Goal: Information Seeking & Learning: Check status

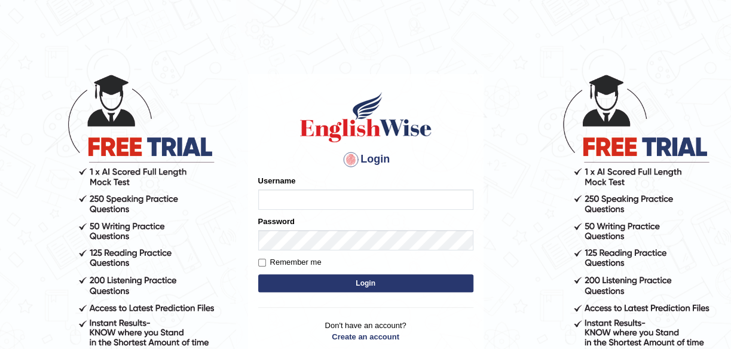
type input "maliny"
drag, startPoint x: 0, startPoint y: 0, endPoint x: 390, endPoint y: 290, distance: 485.5
click at [390, 290] on button "Login" at bounding box center [365, 283] width 215 height 18
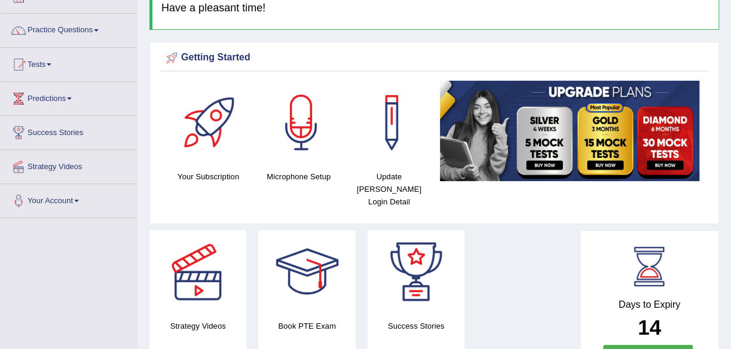
scroll to position [72, 0]
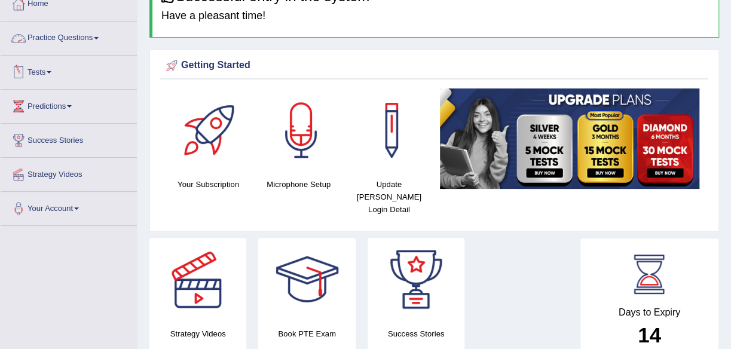
click at [56, 68] on link "Tests" at bounding box center [69, 71] width 136 height 30
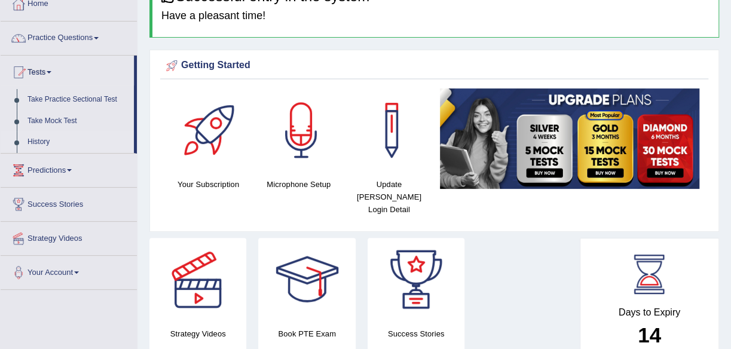
click at [42, 142] on link "History" at bounding box center [78, 142] width 112 height 22
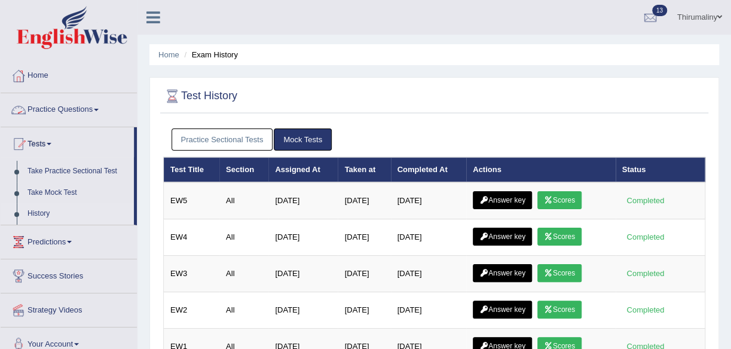
click at [235, 137] on link "Practice Sectional Tests" at bounding box center [222, 139] width 102 height 22
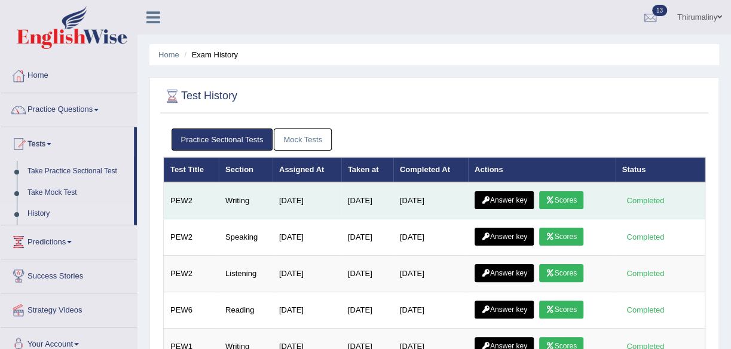
click at [565, 198] on link "Scores" at bounding box center [561, 200] width 44 height 18
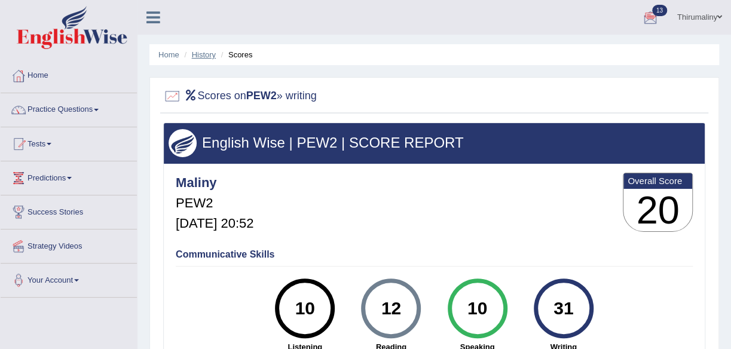
click at [207, 54] on link "History" at bounding box center [204, 54] width 24 height 9
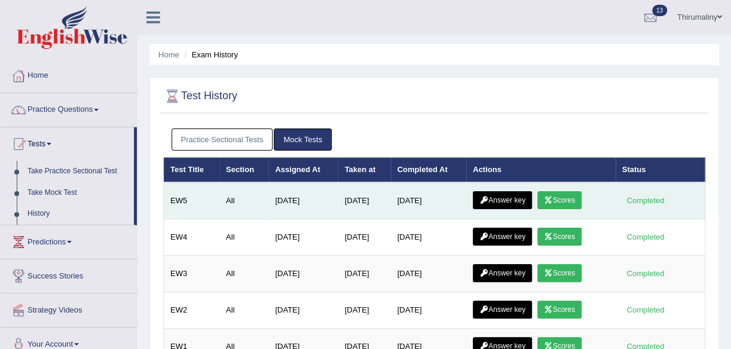
click at [496, 204] on link "Answer key" at bounding box center [502, 200] width 59 height 18
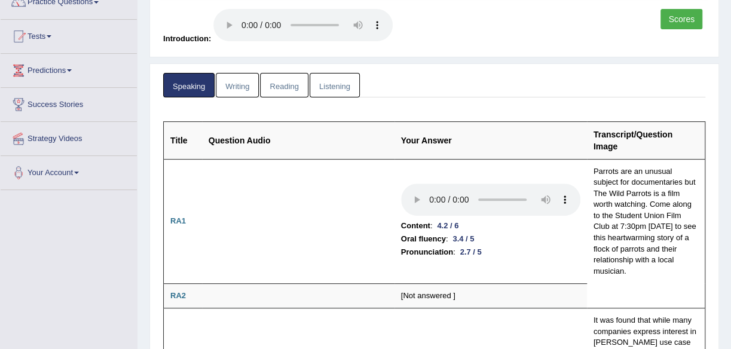
drag, startPoint x: 729, startPoint y: 347, endPoint x: 736, endPoint y: 342, distance: 8.1
click at [730, 241] on html "Toggle navigation Home Practice Questions Speaking Practice Read Aloud Repeat S…" at bounding box center [365, 66] width 731 height 349
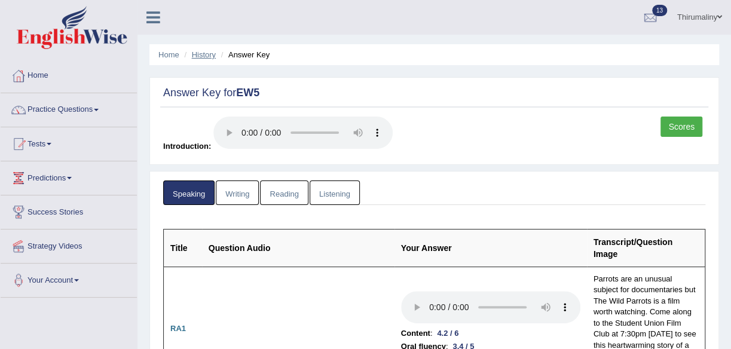
click at [202, 56] on link "History" at bounding box center [204, 54] width 24 height 9
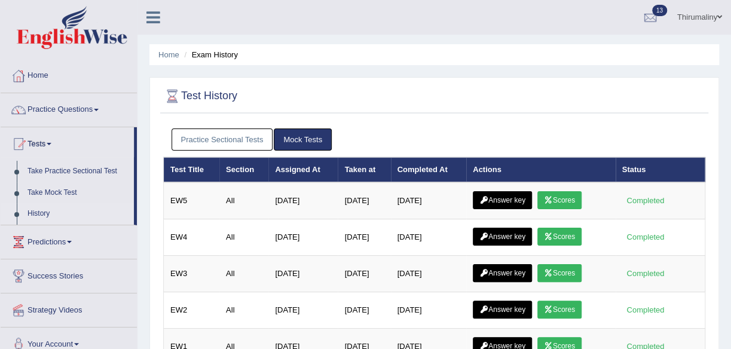
click at [219, 140] on link "Practice Sectional Tests" at bounding box center [222, 139] width 102 height 22
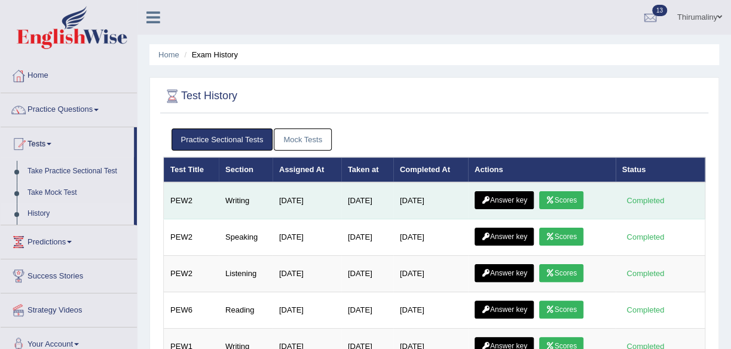
click at [523, 199] on link "Answer key" at bounding box center [503, 200] width 59 height 18
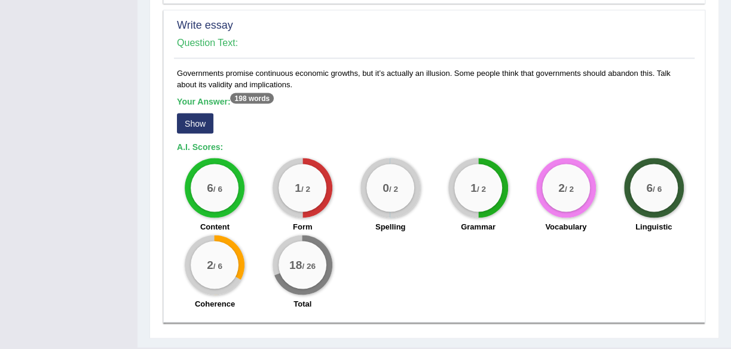
scroll to position [1019, 0]
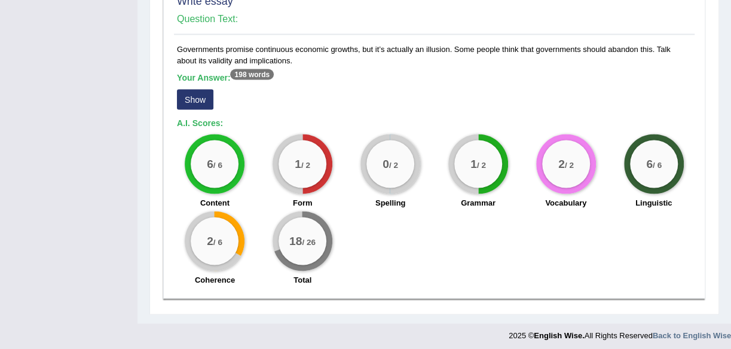
click at [208, 93] on button "Show" at bounding box center [195, 99] width 36 height 20
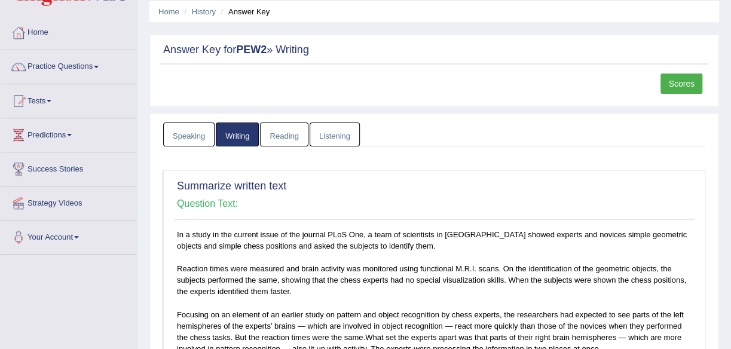
scroll to position [0, 0]
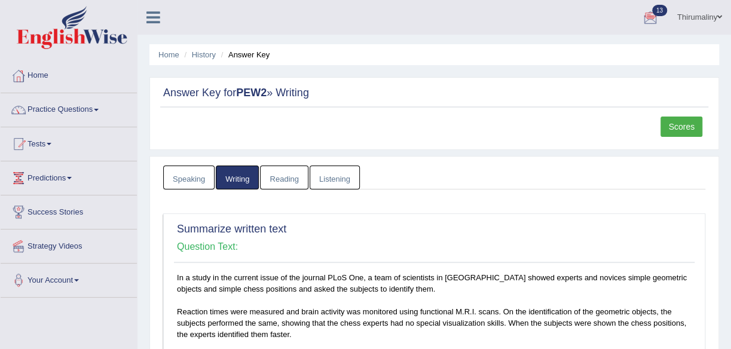
click at [293, 178] on link "Reading" at bounding box center [284, 177] width 48 height 24
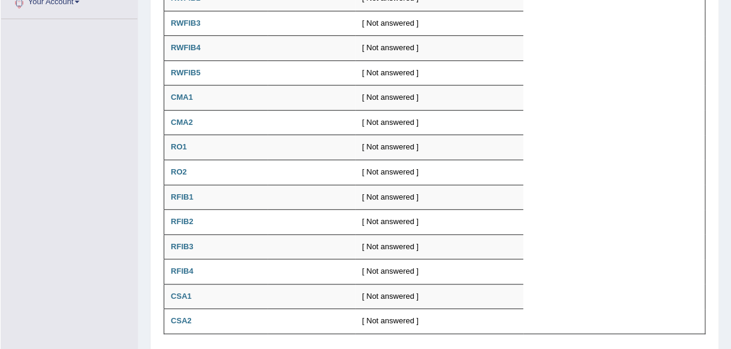
scroll to position [319, 0]
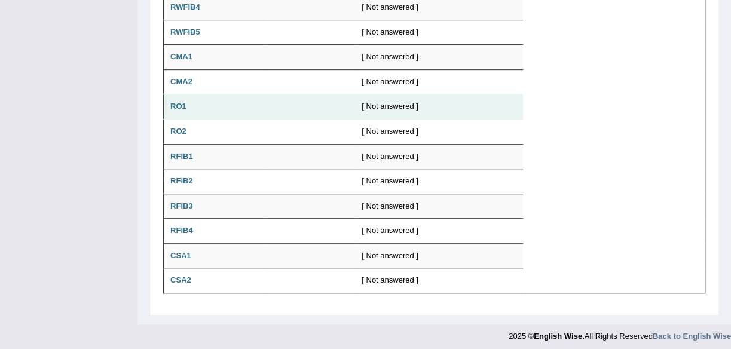
click at [489, 94] on td "[ Not answered ]" at bounding box center [439, 106] width 168 height 25
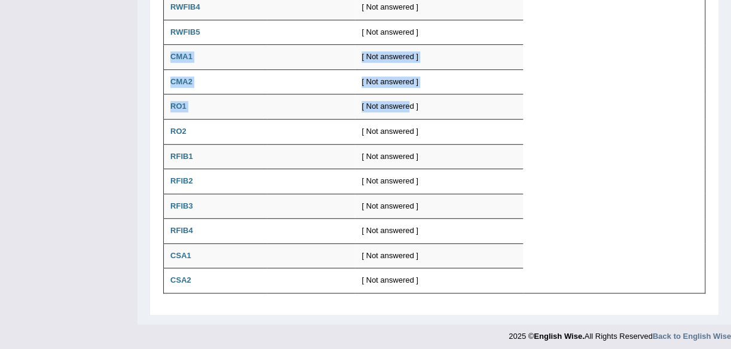
drag, startPoint x: 410, startPoint y: 105, endPoint x: 634, endPoint y: 35, distance: 235.3
click at [634, 35] on table "Title Score Your Answer Correct Answer RWFIB1 [ Not answered ] RWFIB2 [ Not ans…" at bounding box center [434, 93] width 542 height 399
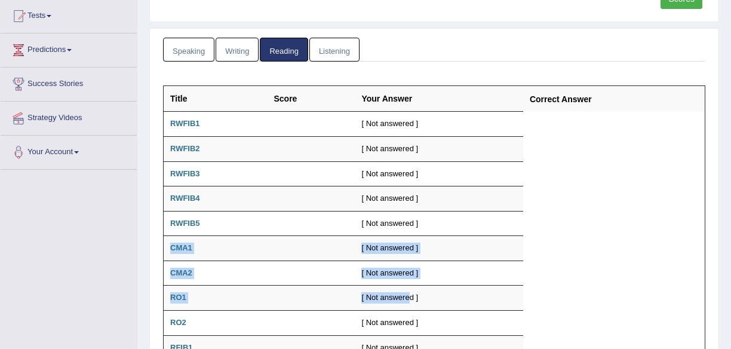
scroll to position [104, 0]
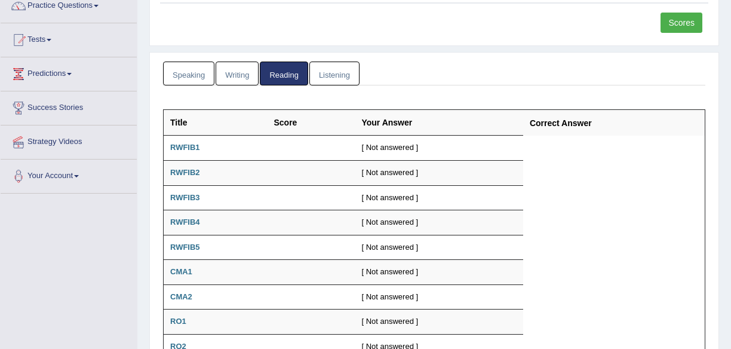
click at [302, 118] on th "Score" at bounding box center [311, 123] width 88 height 26
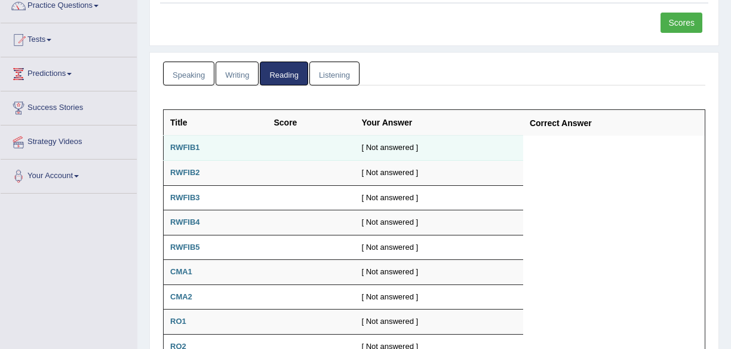
click at [268, 143] on td at bounding box center [311, 148] width 88 height 25
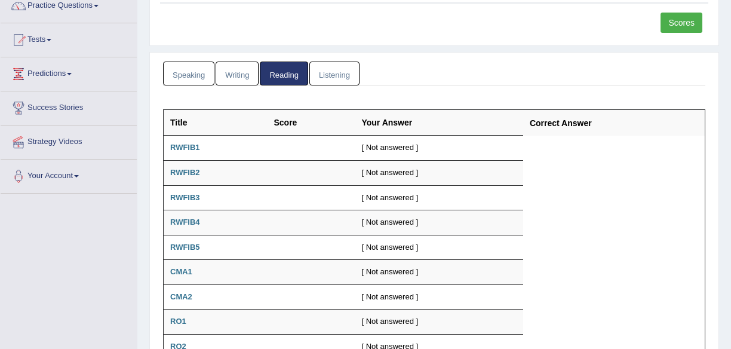
click at [319, 72] on link "Listening" at bounding box center [334, 74] width 50 height 24
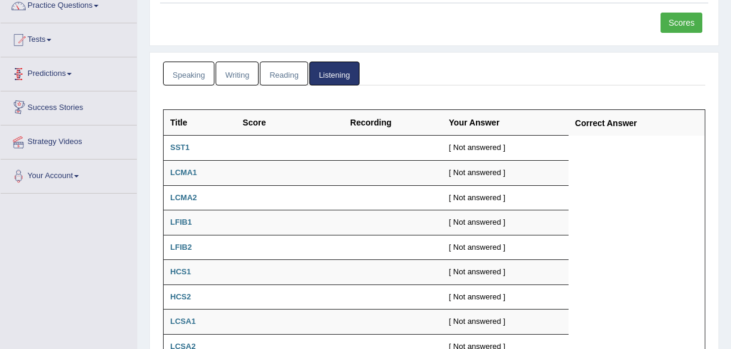
click at [174, 76] on link "Speaking" at bounding box center [188, 74] width 51 height 24
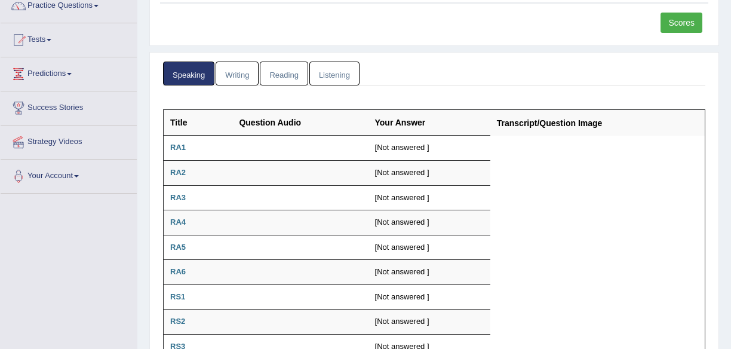
click at [227, 64] on link "Writing" at bounding box center [237, 74] width 43 height 24
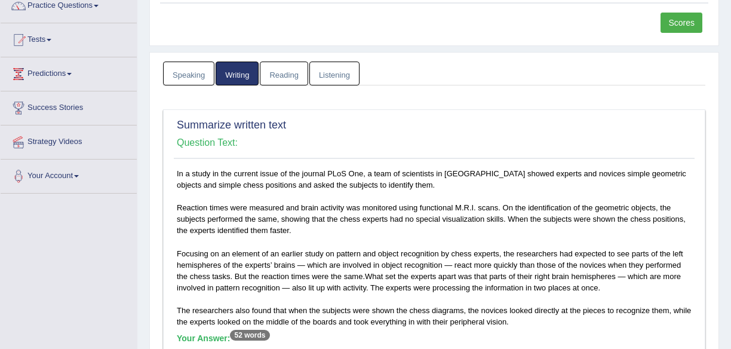
click at [674, 27] on link "Scores" at bounding box center [682, 23] width 42 height 20
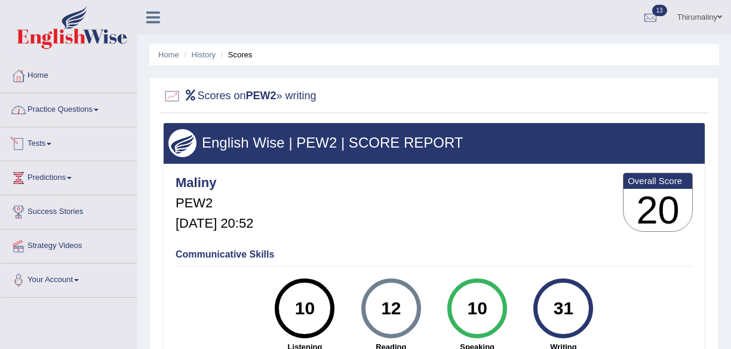
click at [44, 140] on link "Tests" at bounding box center [69, 142] width 136 height 30
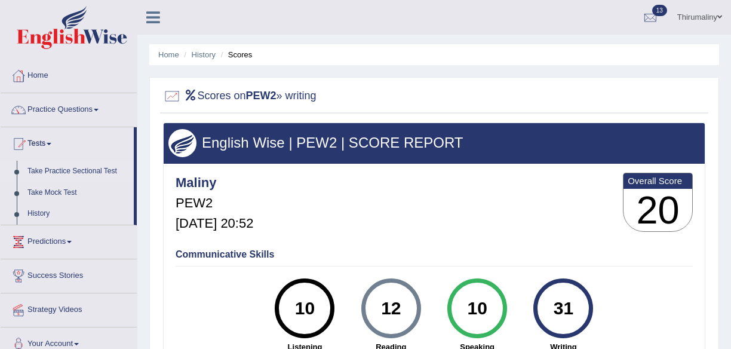
click at [85, 169] on link "Take Practice Sectional Test" at bounding box center [78, 172] width 112 height 22
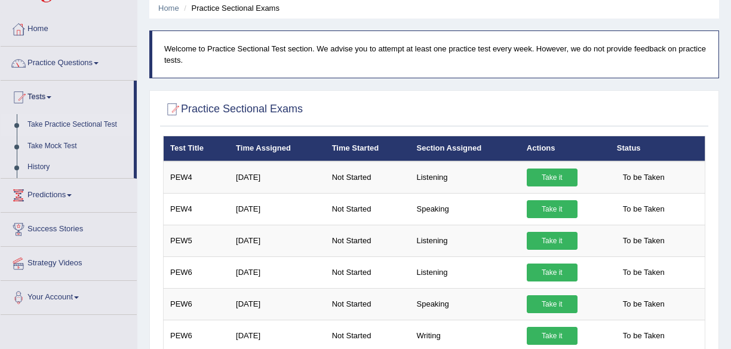
click at [731, 302] on html "Toggle navigation Home Practice Questions Speaking Practice Read Aloud Repeat S…" at bounding box center [365, 127] width 731 height 349
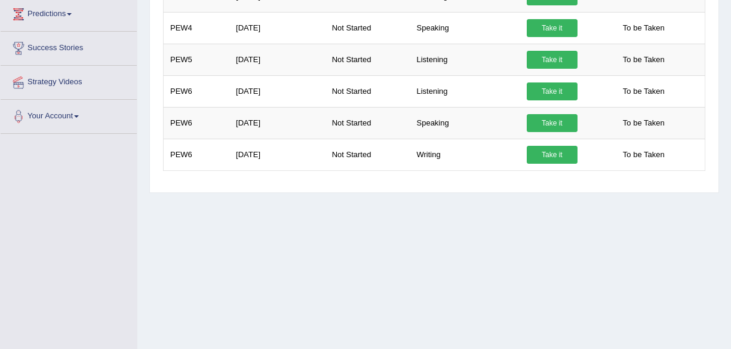
scroll to position [239, 0]
